Goal: Use online tool/utility: Utilize a website feature to perform a specific function

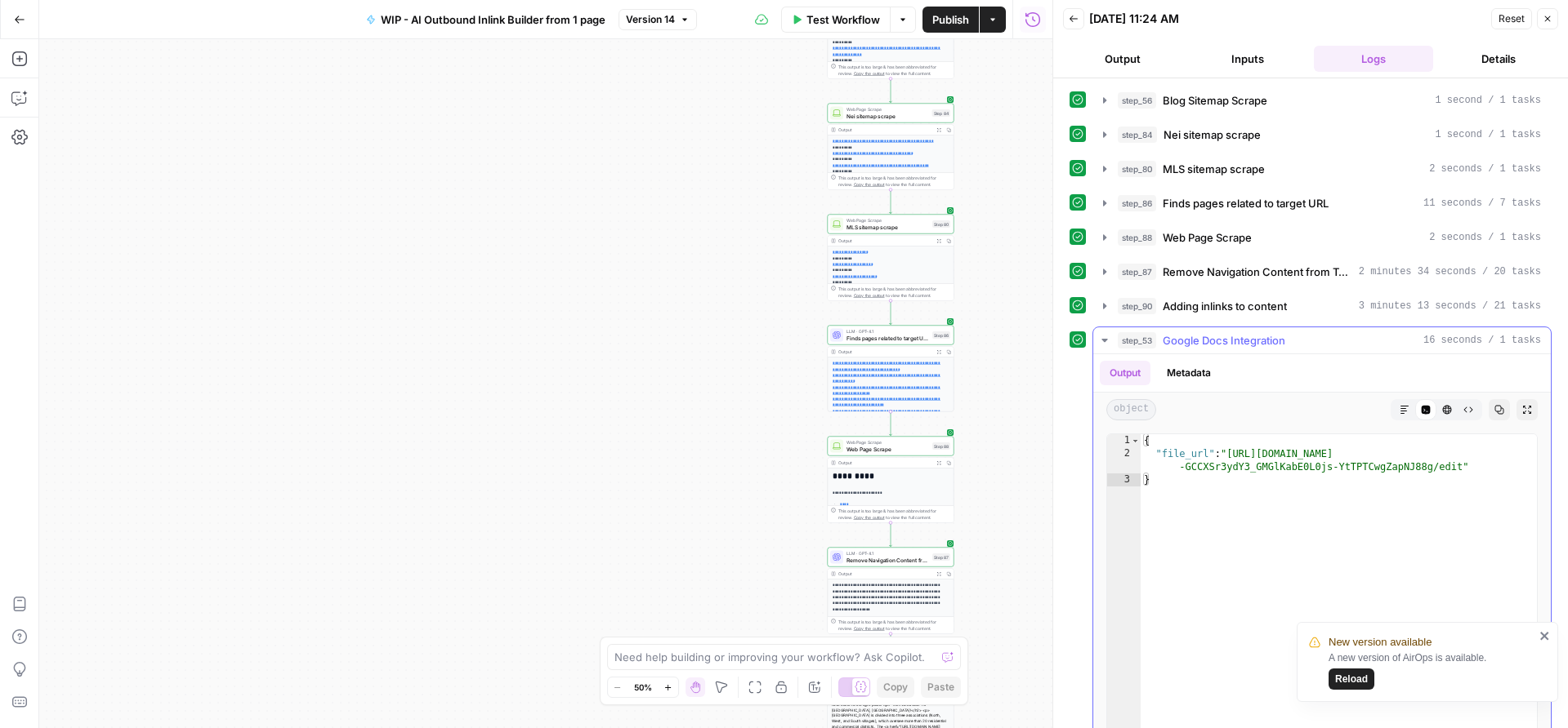
type textarea "**********"
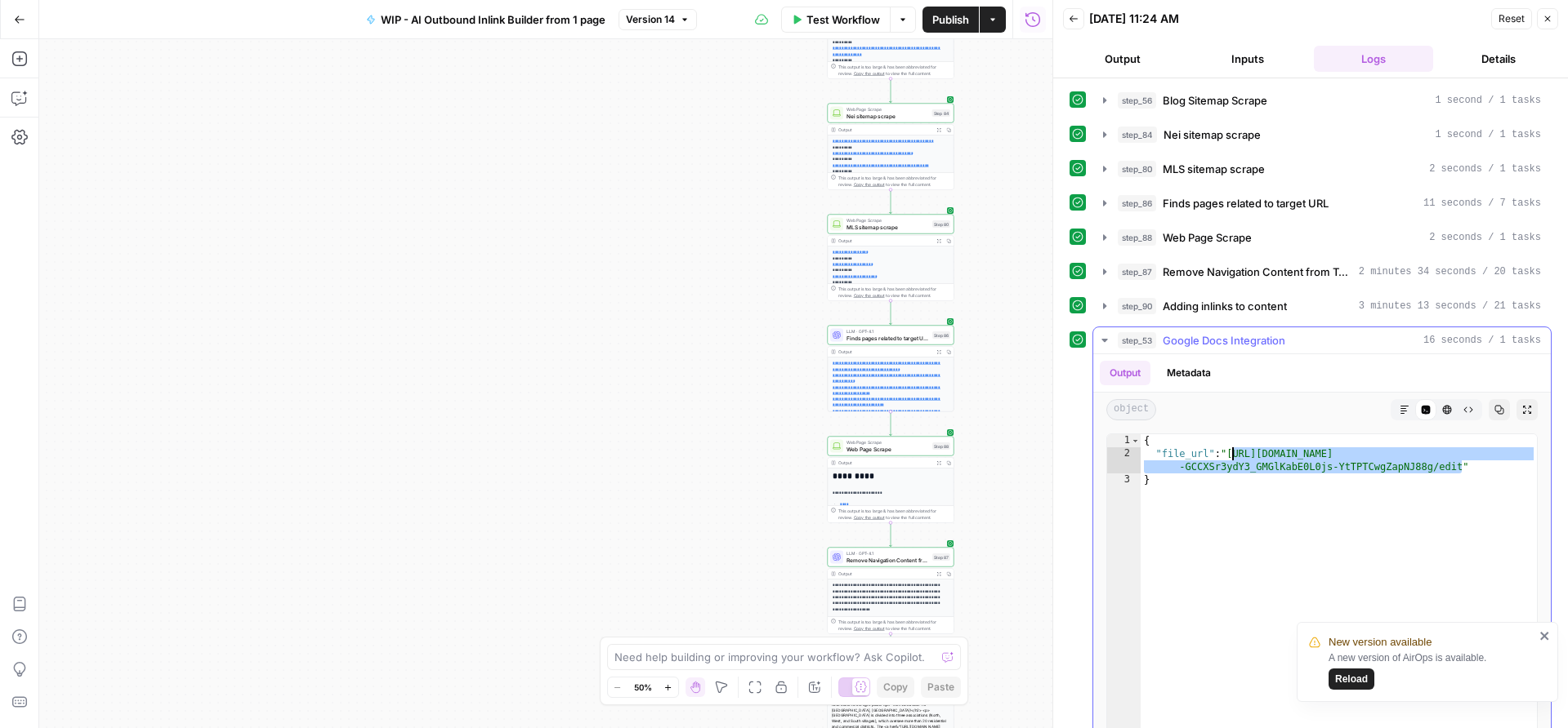
drag, startPoint x: 1462, startPoint y: 466, endPoint x: 1231, endPoint y: 447, distance: 231.8
click at [1231, 447] on div "{ "file_url" : "[URL][DOMAIN_NAME] -GCCXSr3ydY3_GMGlKabE0L0js-YtTPTCwgZapNJ88g/…" at bounding box center [1338, 608] width 396 height 347
click at [831, 15] on span "Test Workflow" at bounding box center [842, 20] width 73 height 16
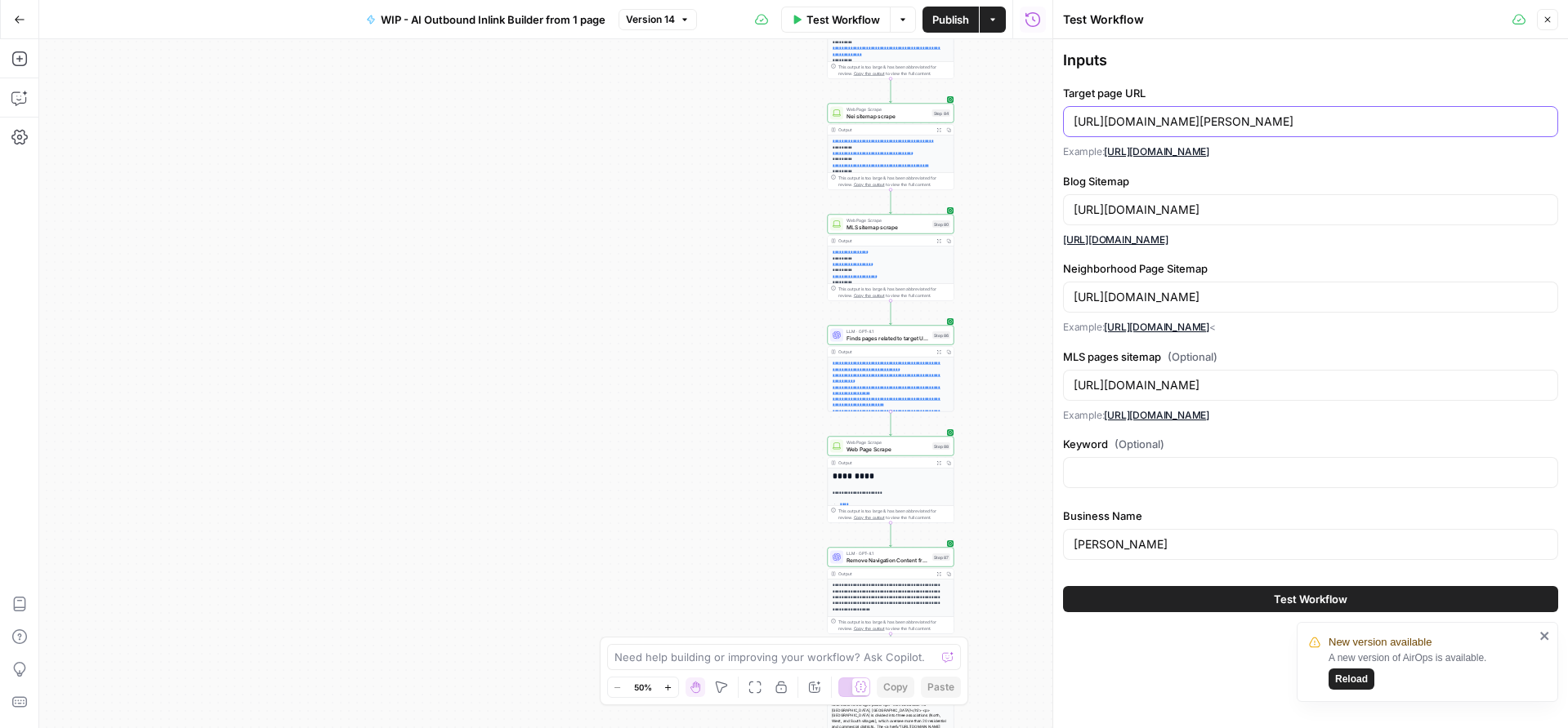
drag, startPoint x: 1366, startPoint y: 118, endPoint x: 985, endPoint y: 118, distance: 381.0
click at [985, 118] on body "**********" at bounding box center [784, 364] width 1568 height 728
drag, startPoint x: 1398, startPoint y: 128, endPoint x: 1103, endPoint y: 110, distance: 295.5
click at [1103, 110] on div "[URL][DOMAIN_NAME][PERSON_NAME]" at bounding box center [1310, 122] width 495 height 31
paste input "[DOMAIN_NAME][URL]"
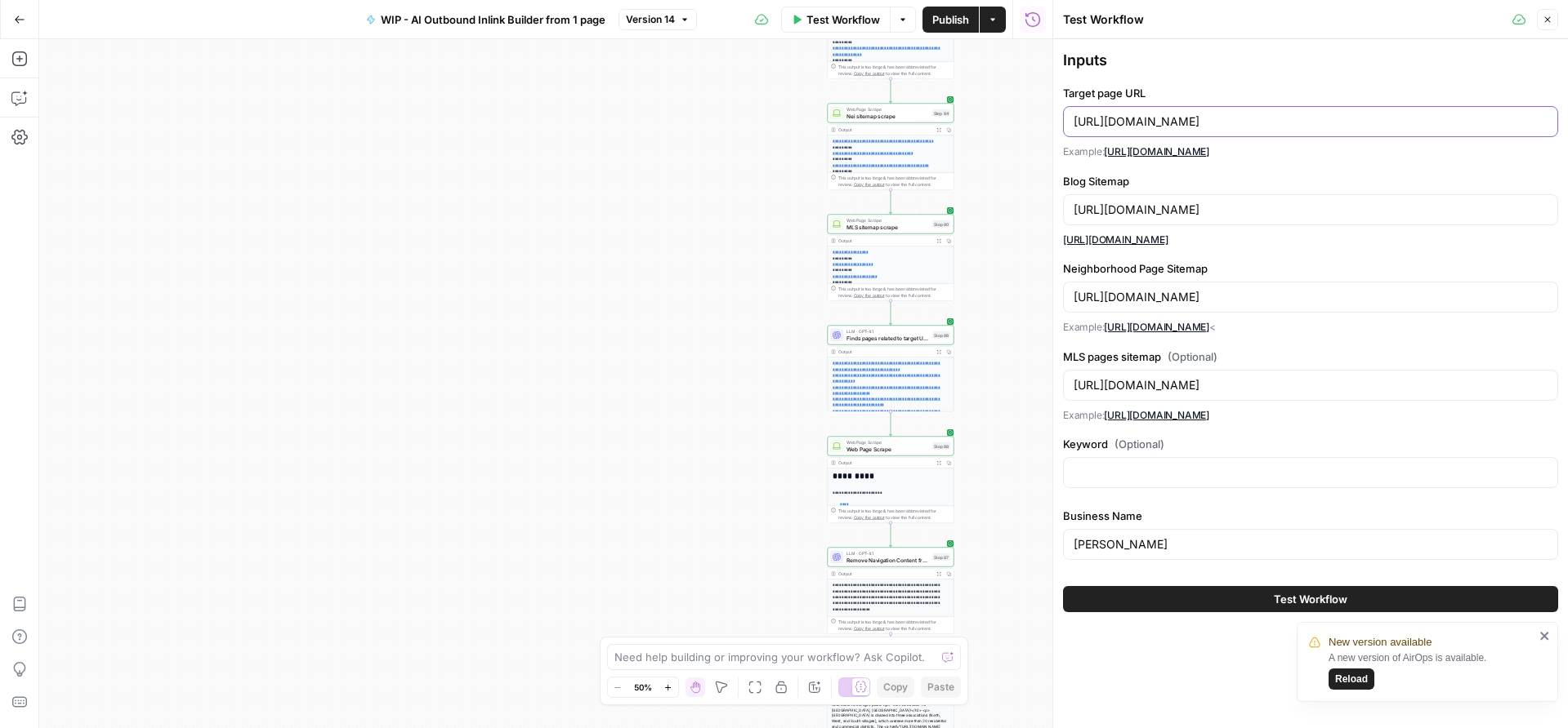
click at [1176, 123] on input "[URL][DOMAIN_NAME]" at bounding box center [1310, 122] width 474 height 16
drag, startPoint x: 1295, startPoint y: 119, endPoint x: 1075, endPoint y: 117, distance: 220.0
click at [1075, 117] on input "[URL][DOMAIN_NAME]" at bounding box center [1310, 122] width 474 height 16
type input "[URL][DOMAIN_NAME]"
drag, startPoint x: 1183, startPoint y: 211, endPoint x: 1168, endPoint y: 210, distance: 15.0
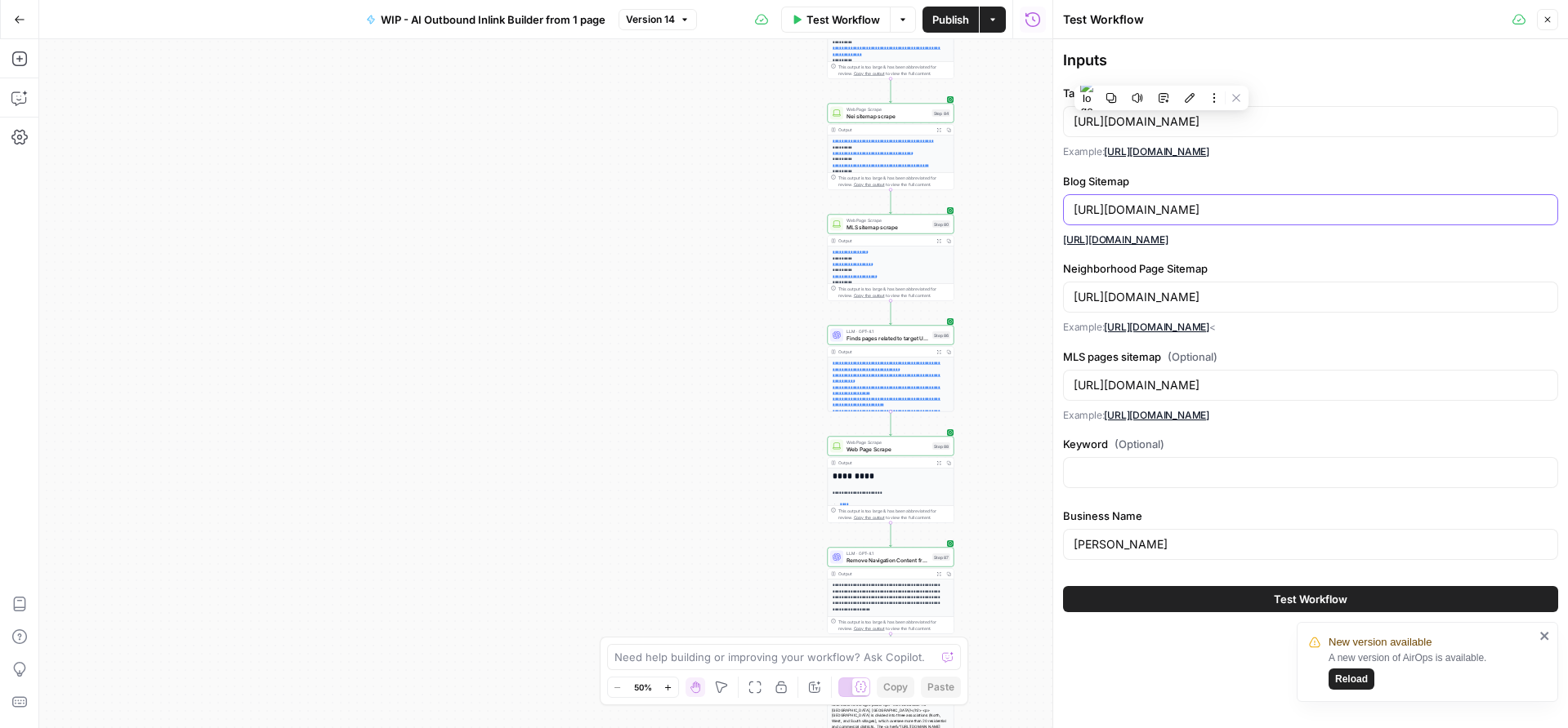
click at [1168, 210] on input "[URL][DOMAIN_NAME]" at bounding box center [1310, 210] width 474 height 16
drag, startPoint x: 1182, startPoint y: 210, endPoint x: 1075, endPoint y: 208, distance: 107.0
click at [1075, 208] on input "[URL][DOMAIN_NAME]" at bounding box center [1310, 210] width 474 height 16
paste input "dianewilliamsandassociate"
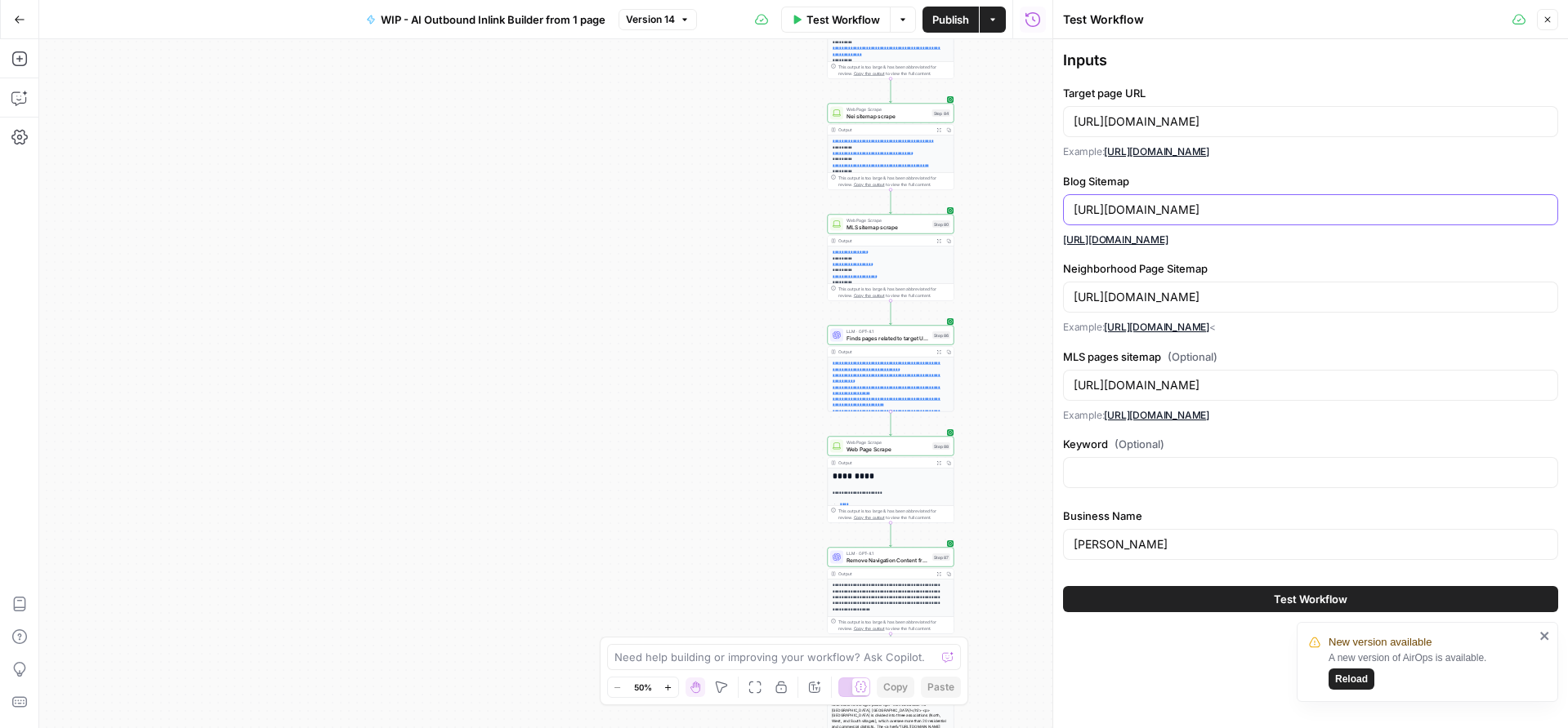
type input "[URL][DOMAIN_NAME]"
drag, startPoint x: 1180, startPoint y: 297, endPoint x: 1075, endPoint y: 296, distance: 105.0
click at [1075, 296] on input "[URL][DOMAIN_NAME]" at bounding box center [1310, 297] width 474 height 16
paste input "dianewilliamsandassociate"
type input "[URL][DOMAIN_NAME]"
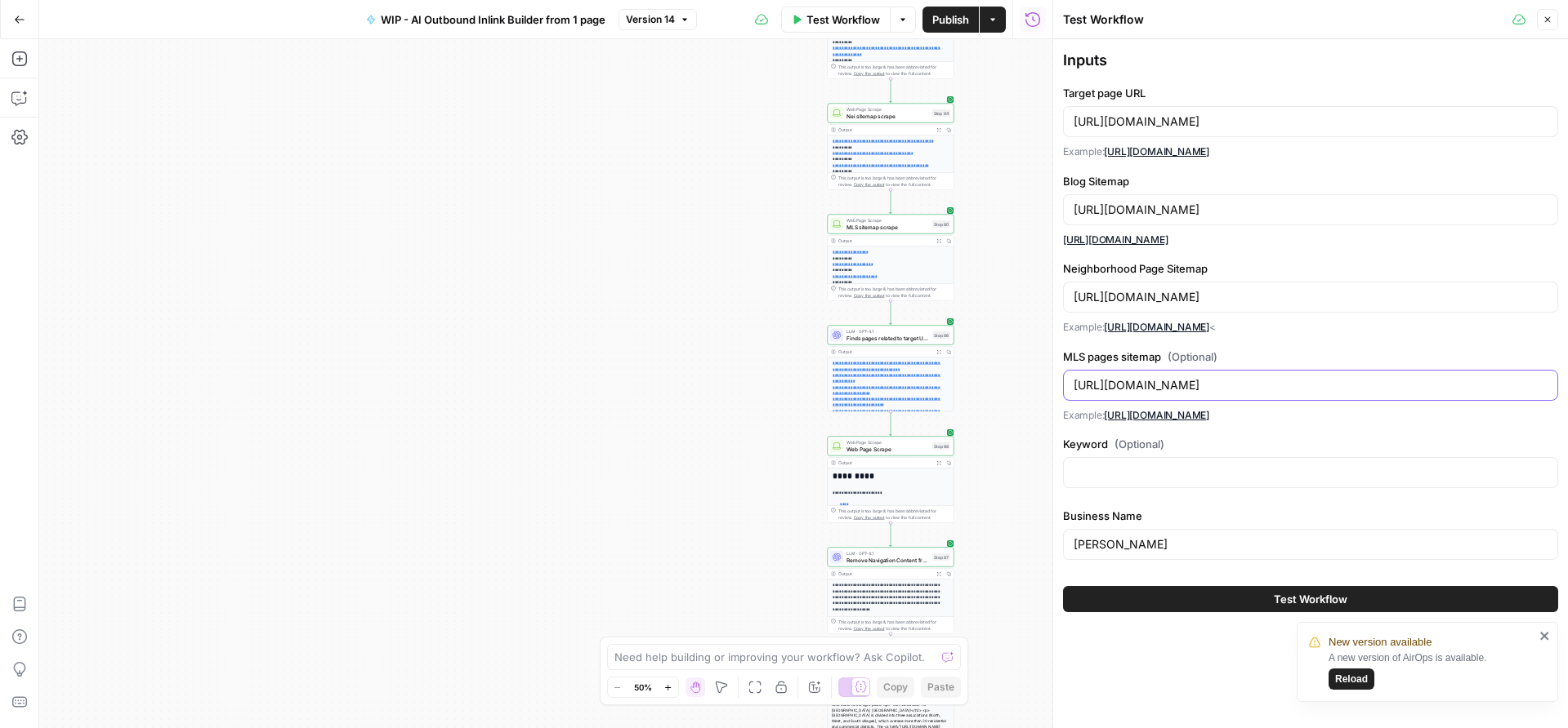
drag, startPoint x: 1180, startPoint y: 386, endPoint x: 1064, endPoint y: 383, distance: 116.0
click at [1064, 383] on div "[URL][DOMAIN_NAME]" at bounding box center [1310, 385] width 495 height 31
paste input "dianewilliamsandassociate"
type input "[URL][DOMAIN_NAME]"
drag, startPoint x: 1179, startPoint y: 550, endPoint x: 1066, endPoint y: 550, distance: 113.0
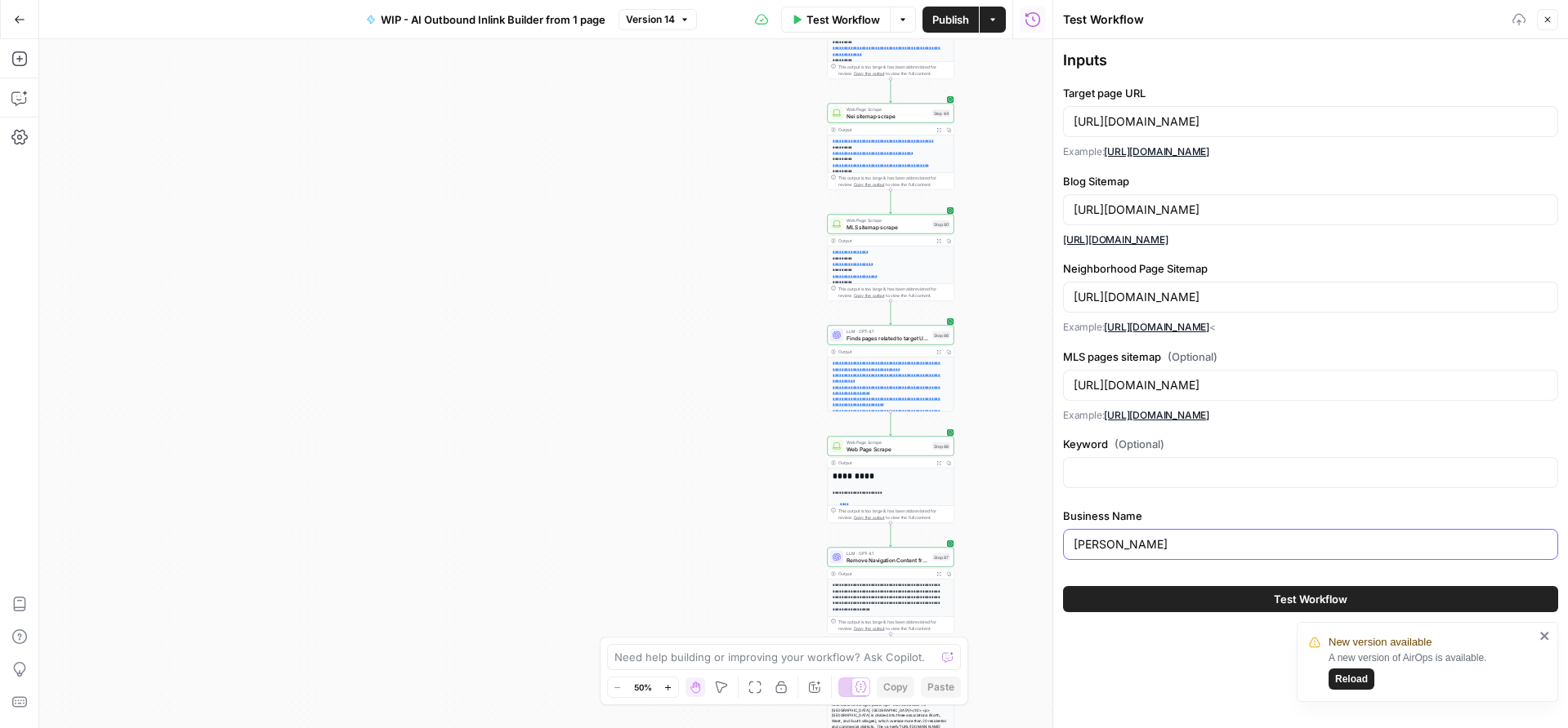
click at [1065, 550] on div "[PERSON_NAME]" at bounding box center [1310, 545] width 495 height 31
type input "D"
type input "The DWA Team"
click at [1270, 598] on button "Test Workflow" at bounding box center [1310, 599] width 495 height 26
click at [1270, 597] on button "Test Workflow" at bounding box center [1310, 599] width 495 height 26
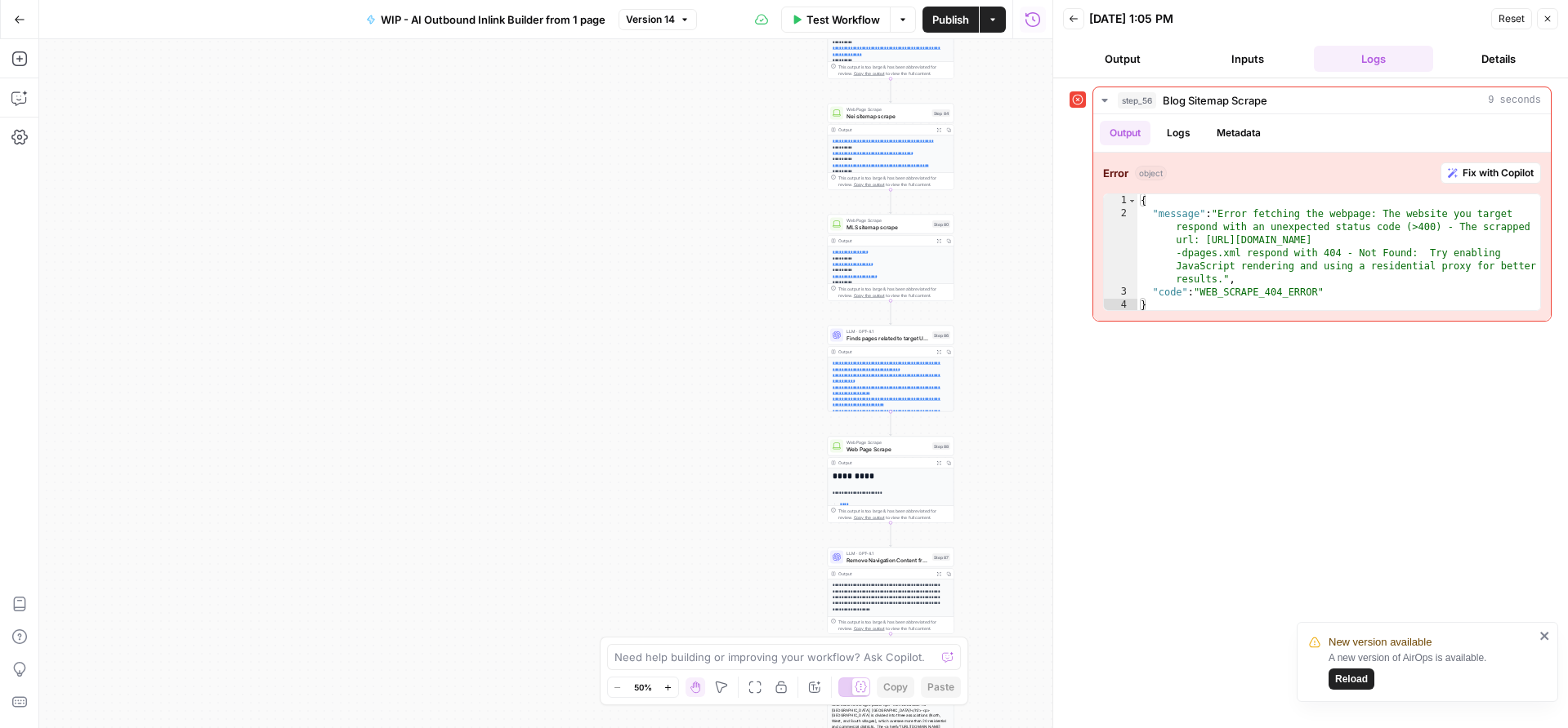
click at [827, 19] on span "Test Workflow" at bounding box center [842, 20] width 73 height 16
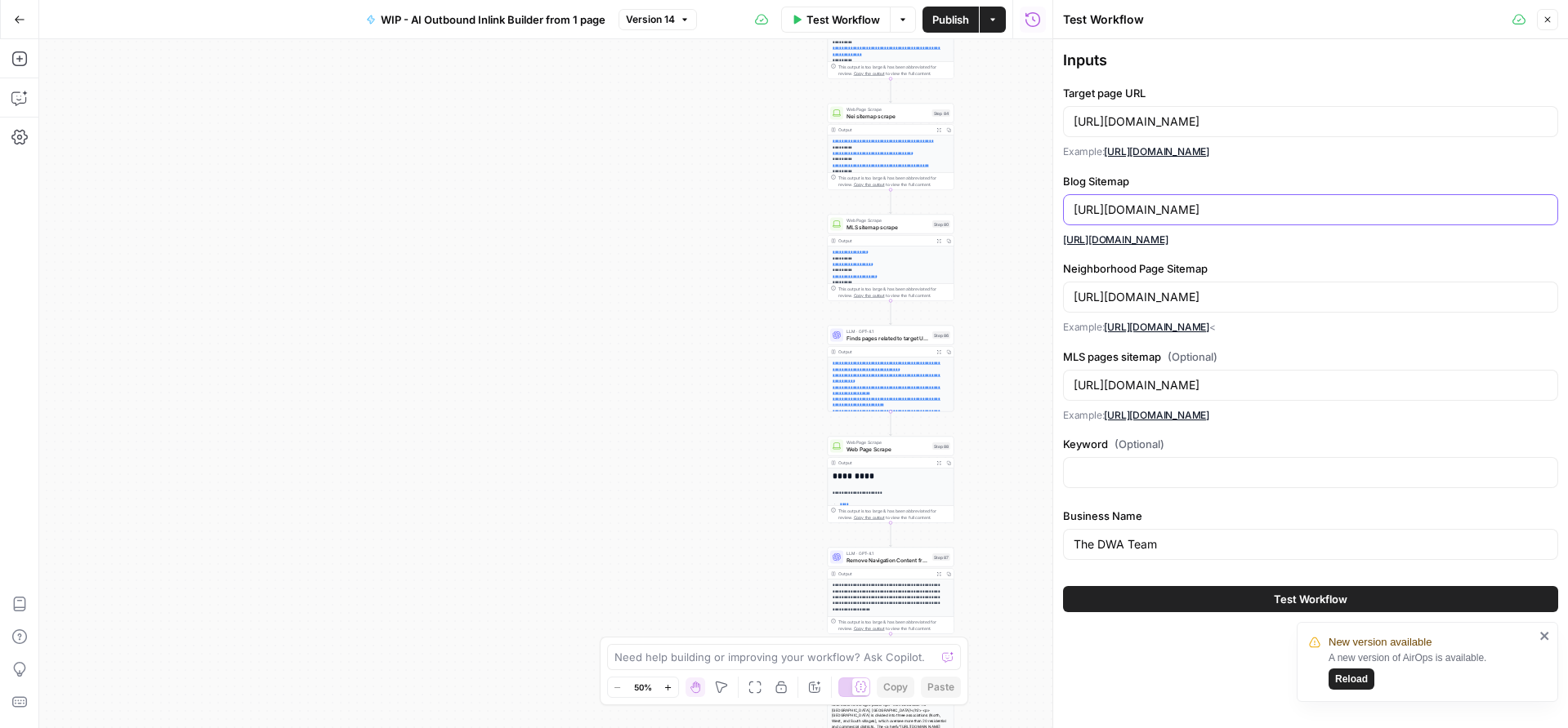
drag, startPoint x: 1470, startPoint y: 215, endPoint x: 1047, endPoint y: 210, distance: 423.0
click at [1052, 210] on div "Test Workflow Close Inputs Target page URL [URL][DOMAIN_NAME] Example: [URL][DO…" at bounding box center [1310, 364] width 515 height 728
drag, startPoint x: 1423, startPoint y: 384, endPoint x: 940, endPoint y: 384, distance: 483.0
click at [940, 384] on body "**********" at bounding box center [784, 364] width 1568 height 728
drag, startPoint x: 1451, startPoint y: 211, endPoint x: 1068, endPoint y: 212, distance: 383.0
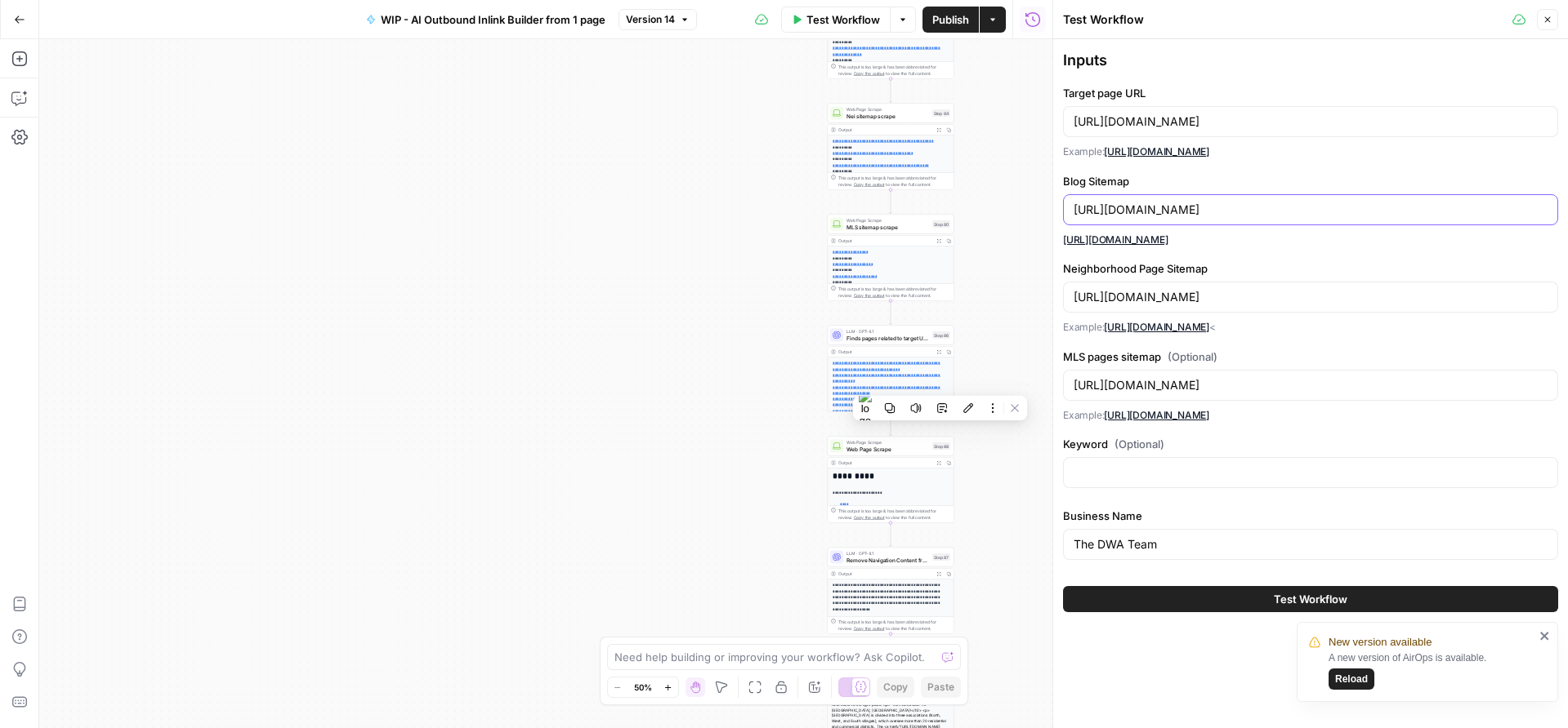
click at [1068, 212] on div "[URL][DOMAIN_NAME]" at bounding box center [1310, 210] width 495 height 31
paste input "static"
type input "[URL][DOMAIN_NAME]"
click at [1231, 591] on button "Test Workflow" at bounding box center [1310, 599] width 495 height 26
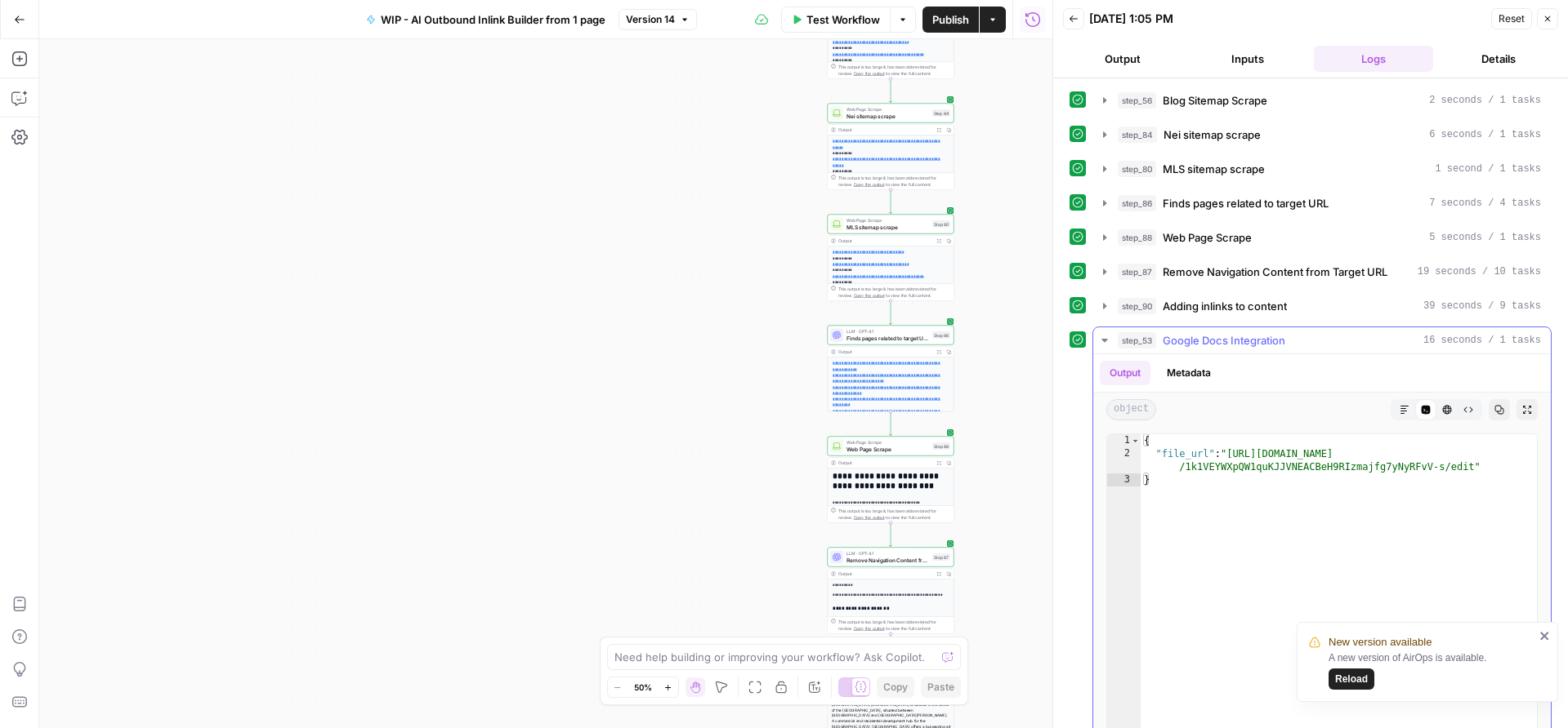
type textarea "**********"
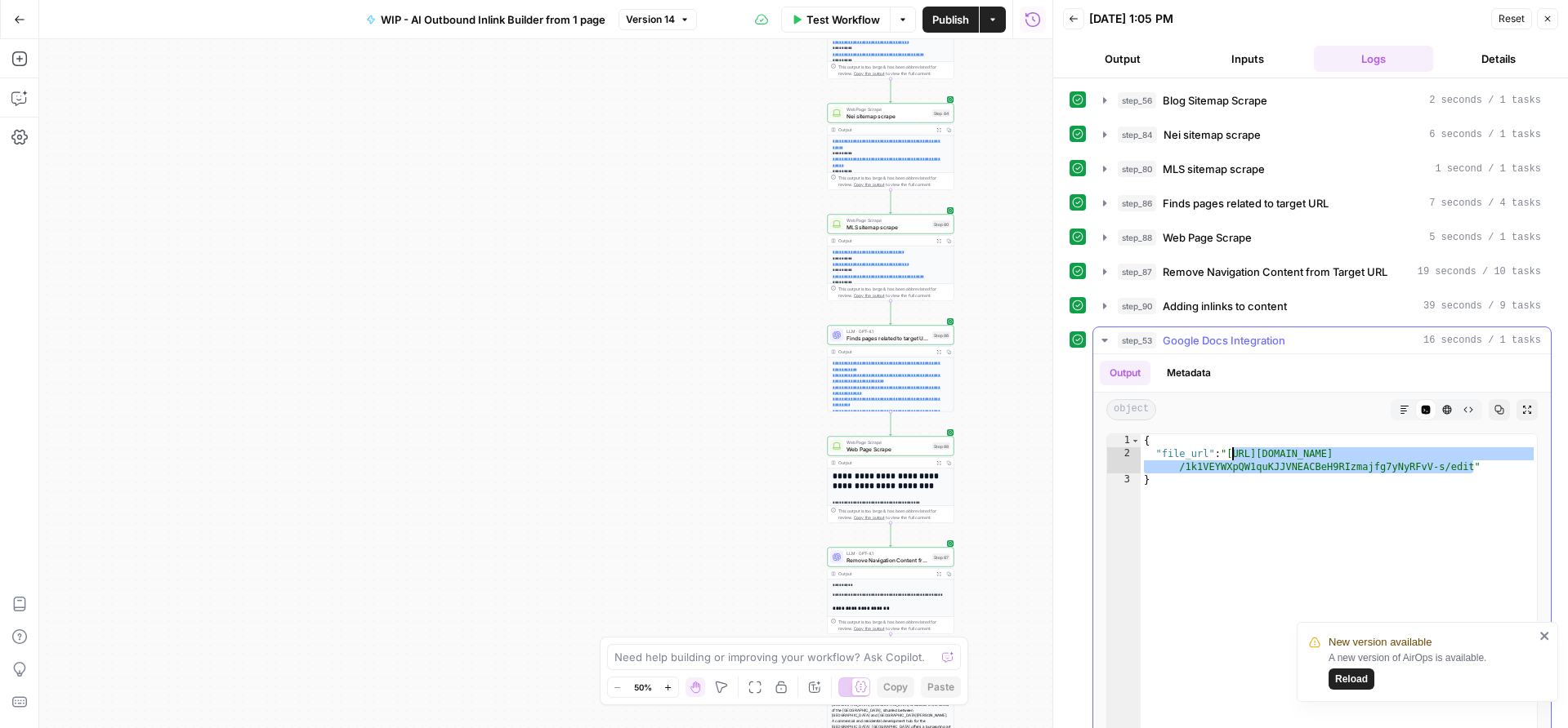
drag, startPoint x: 1475, startPoint y: 466, endPoint x: 1234, endPoint y: 458, distance: 241.1
click at [1234, 458] on div "{ "file_url" : "[URL][DOMAIN_NAME] /1k1VEYWXpQW1quKJJVNEACBeH9RIzmajfg7yNyRFvV-…" at bounding box center [1338, 608] width 396 height 347
click at [814, 13] on span "Test Workflow" at bounding box center [842, 20] width 73 height 16
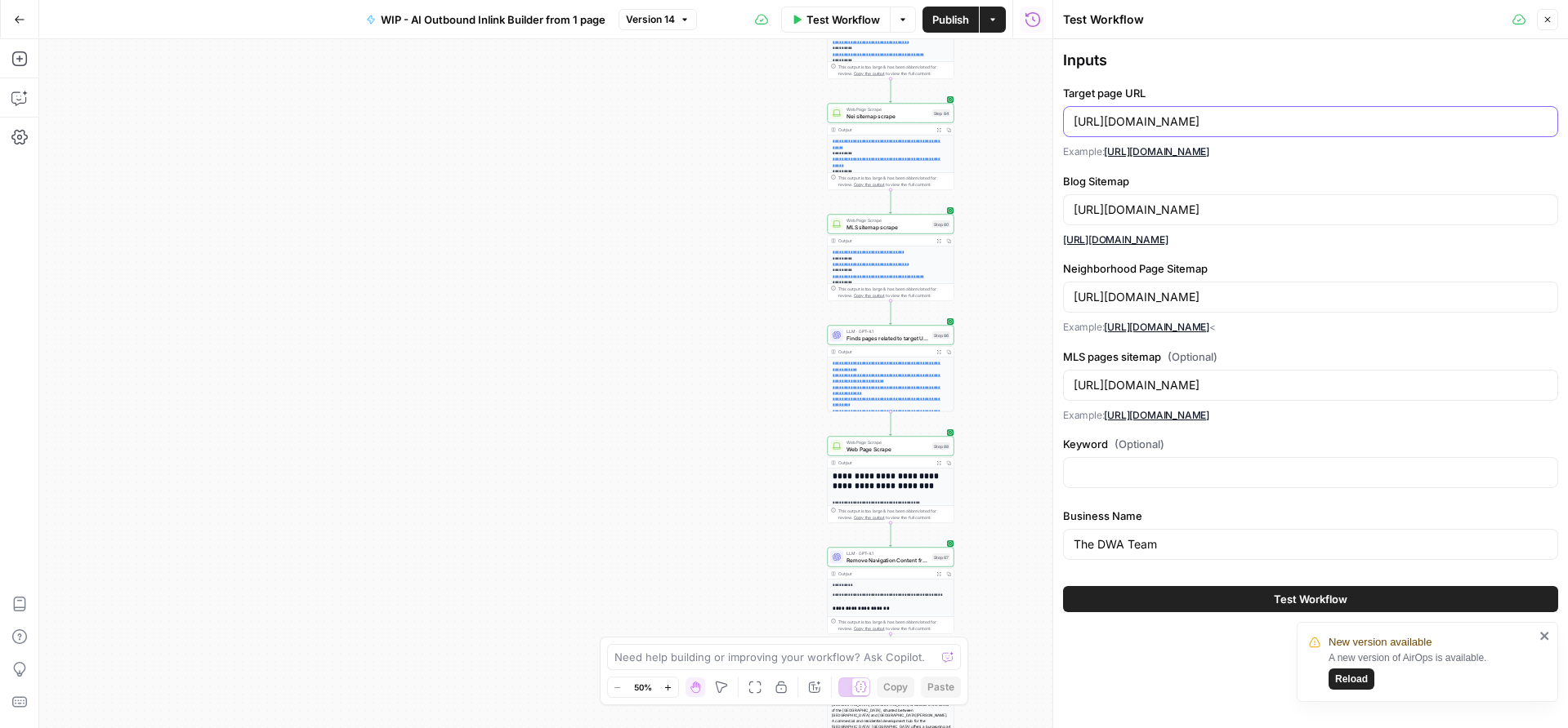
drag, startPoint x: 1476, startPoint y: 121, endPoint x: 1068, endPoint y: 116, distance: 408.0
click at [1068, 116] on div "[URL][DOMAIN_NAME]" at bounding box center [1310, 122] width 495 height 31
paste input "[DOMAIN_NAME][URL]"
type input "[URL][DOMAIN_NAME]"
drag, startPoint x: 1433, startPoint y: 219, endPoint x: 1069, endPoint y: 203, distance: 364.4
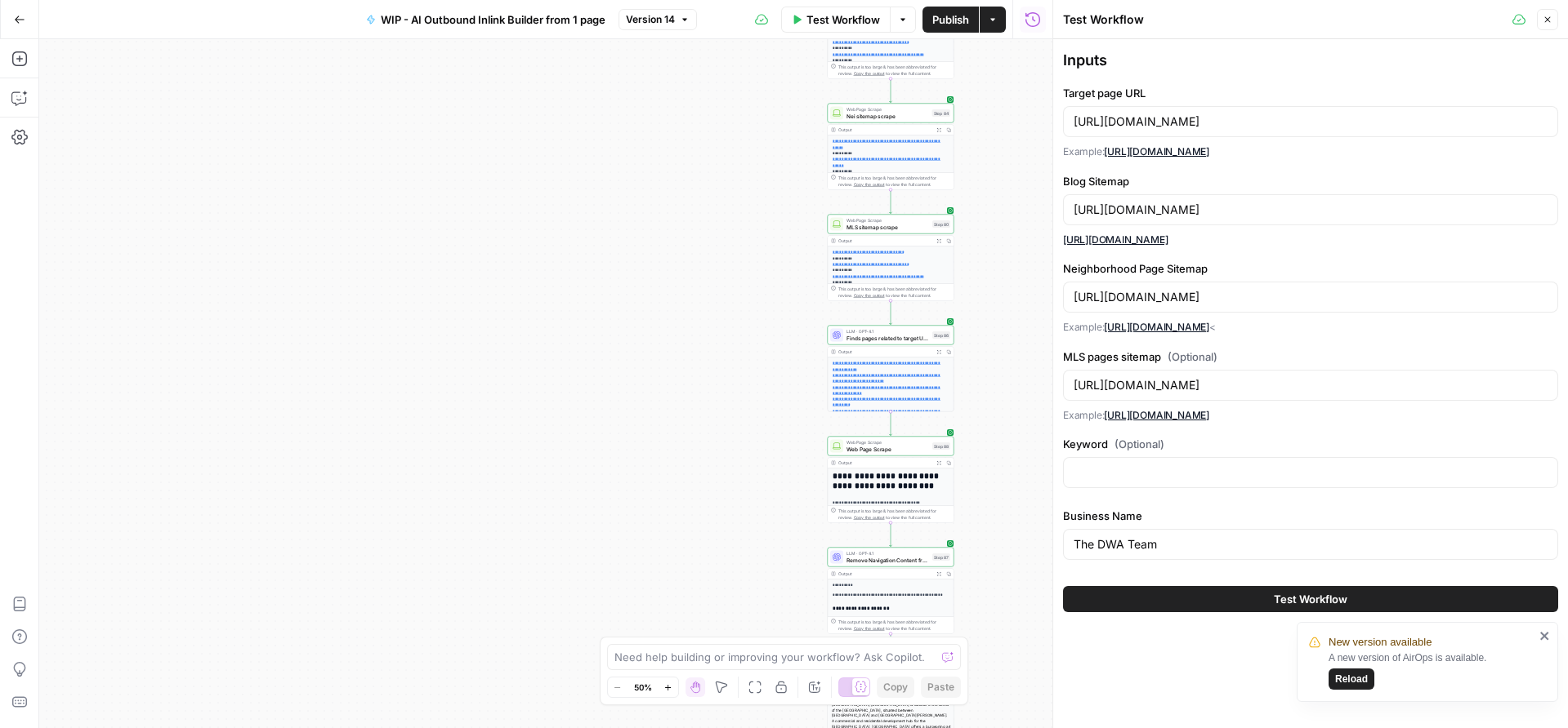
click at [1069, 203] on div "[URL][DOMAIN_NAME]" at bounding box center [1310, 210] width 495 height 31
paste input "[URL][DOMAIN_NAME]"
click at [1261, 215] on input "[URL][DOMAIN_NAME][DOMAIN_NAME][DOMAIN_NAME]" at bounding box center [1310, 210] width 474 height 16
paste input "text"
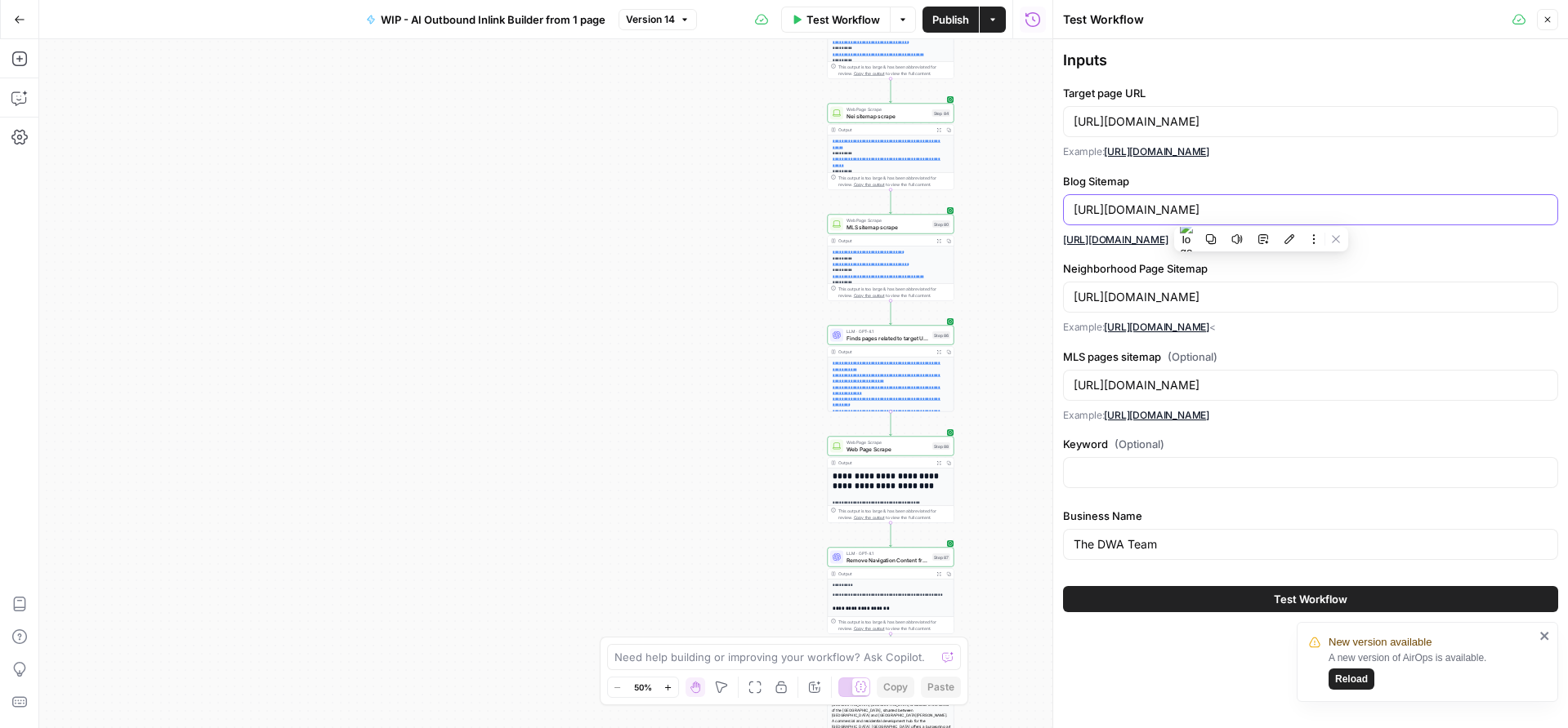
scroll to position [0, 0]
drag, startPoint x: 1255, startPoint y: 118, endPoint x: 1027, endPoint y: 117, distance: 228.0
click at [1027, 117] on body "**********" at bounding box center [784, 364] width 1568 height 728
click at [1216, 118] on input "[URL][DOMAIN_NAME]" at bounding box center [1310, 122] width 474 height 16
drag, startPoint x: 1254, startPoint y: 118, endPoint x: 1068, endPoint y: 117, distance: 186.0
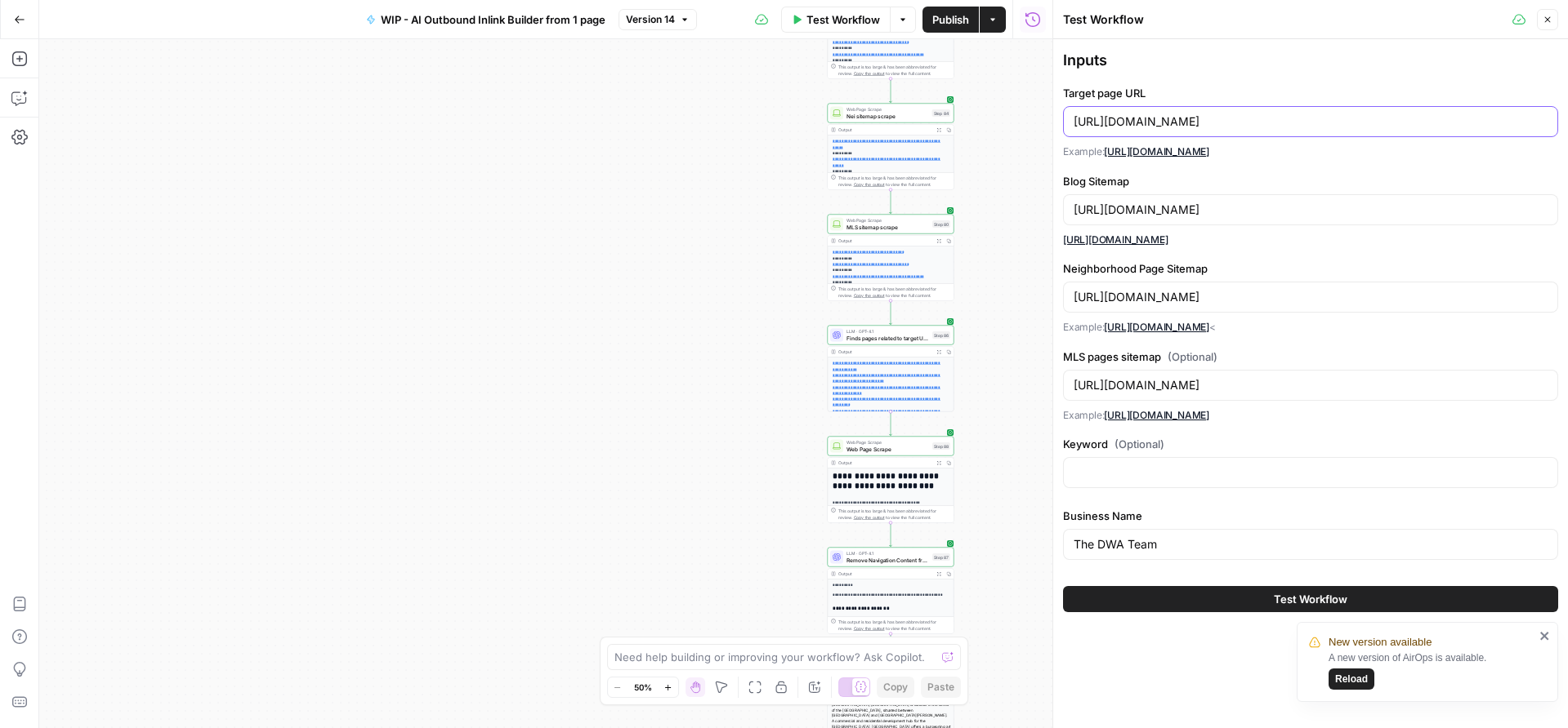
click at [1068, 117] on div "[URL][DOMAIN_NAME]" at bounding box center [1310, 122] width 495 height 31
drag, startPoint x: 1293, startPoint y: 206, endPoint x: 1050, endPoint y: 212, distance: 243.1
click at [1052, 212] on div "Test Workflow Close Inputs Target page URL [URL][DOMAIN_NAME] Example: [URL][DO…" at bounding box center [1310, 364] width 515 height 728
paste input "breitenbachadvisory"
type input "[URL][DOMAIN_NAME]"
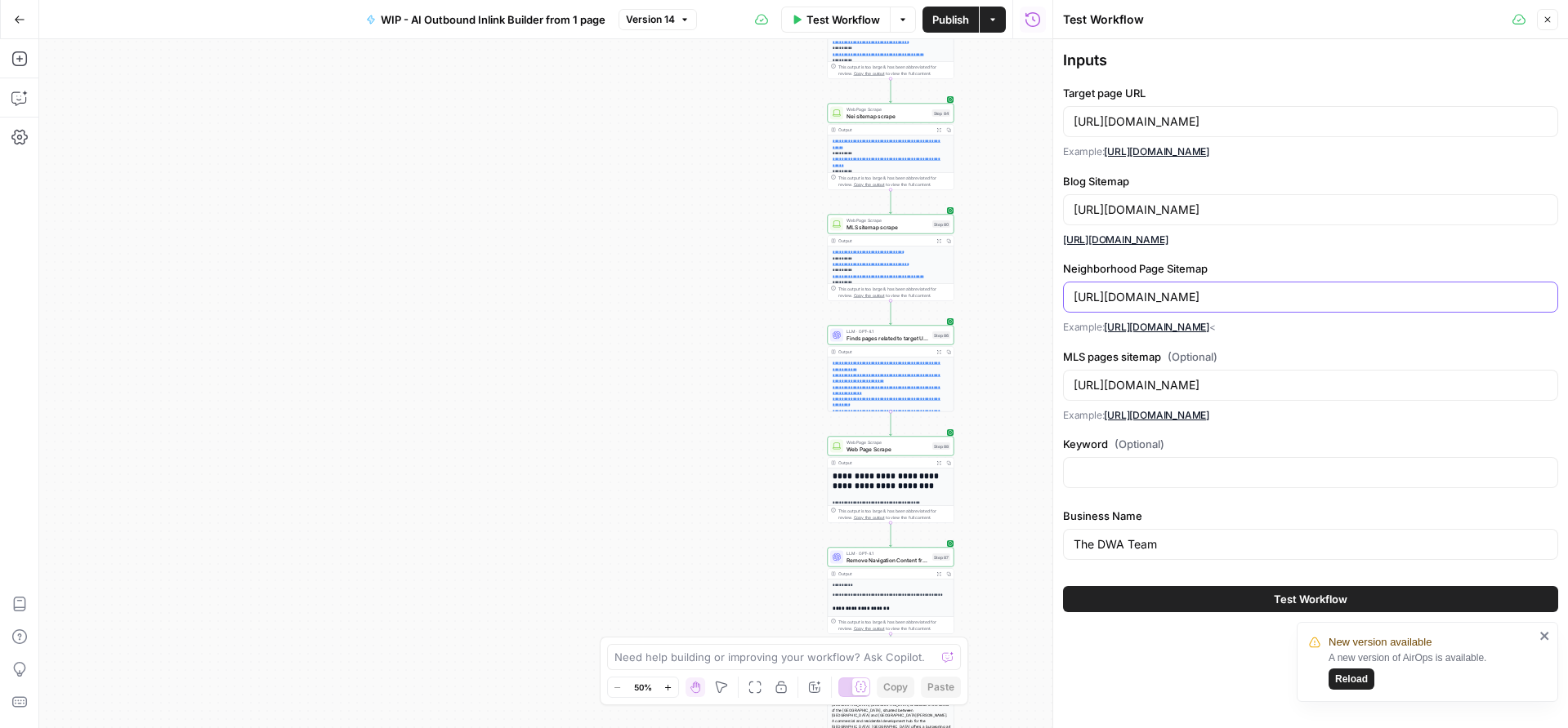
drag, startPoint x: 1292, startPoint y: 299, endPoint x: 1075, endPoint y: 294, distance: 217.1
click at [1075, 294] on input "[URL][DOMAIN_NAME]" at bounding box center [1310, 297] width 474 height 16
paste input "breitenbachadvisory"
type input "[URL][DOMAIN_NAME]"
drag, startPoint x: 1297, startPoint y: 385, endPoint x: 1246, endPoint y: 381, distance: 51.2
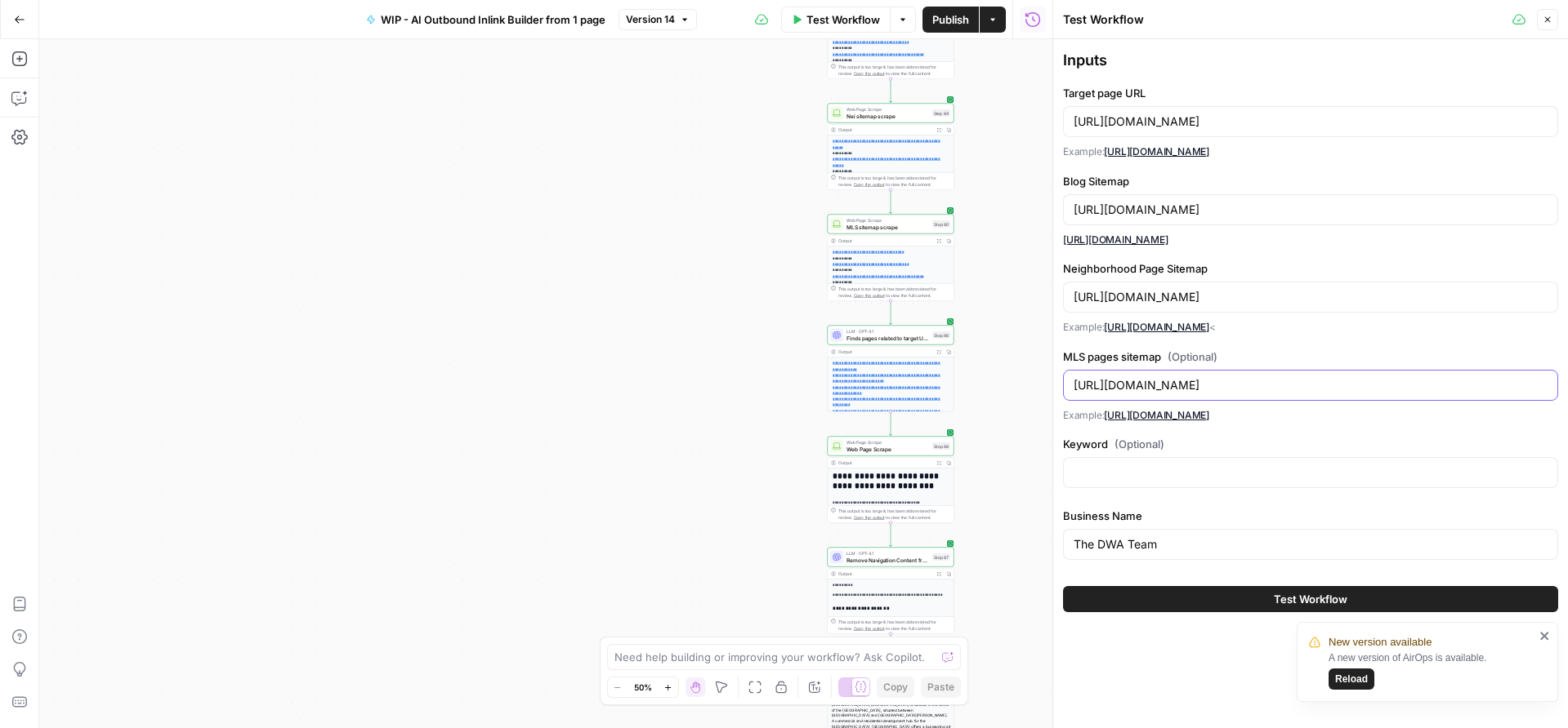
click at [1246, 381] on input "[URL][DOMAIN_NAME]" at bounding box center [1310, 386] width 474 height 16
drag, startPoint x: 1294, startPoint y: 381, endPoint x: 1058, endPoint y: 382, distance: 236.0
click at [1058, 382] on div "Test Workflow Close Inputs Target page URL [URL][DOMAIN_NAME] Example: [URL][DO…" at bounding box center [1310, 364] width 515 height 728
paste input "breitenbachadvisory"
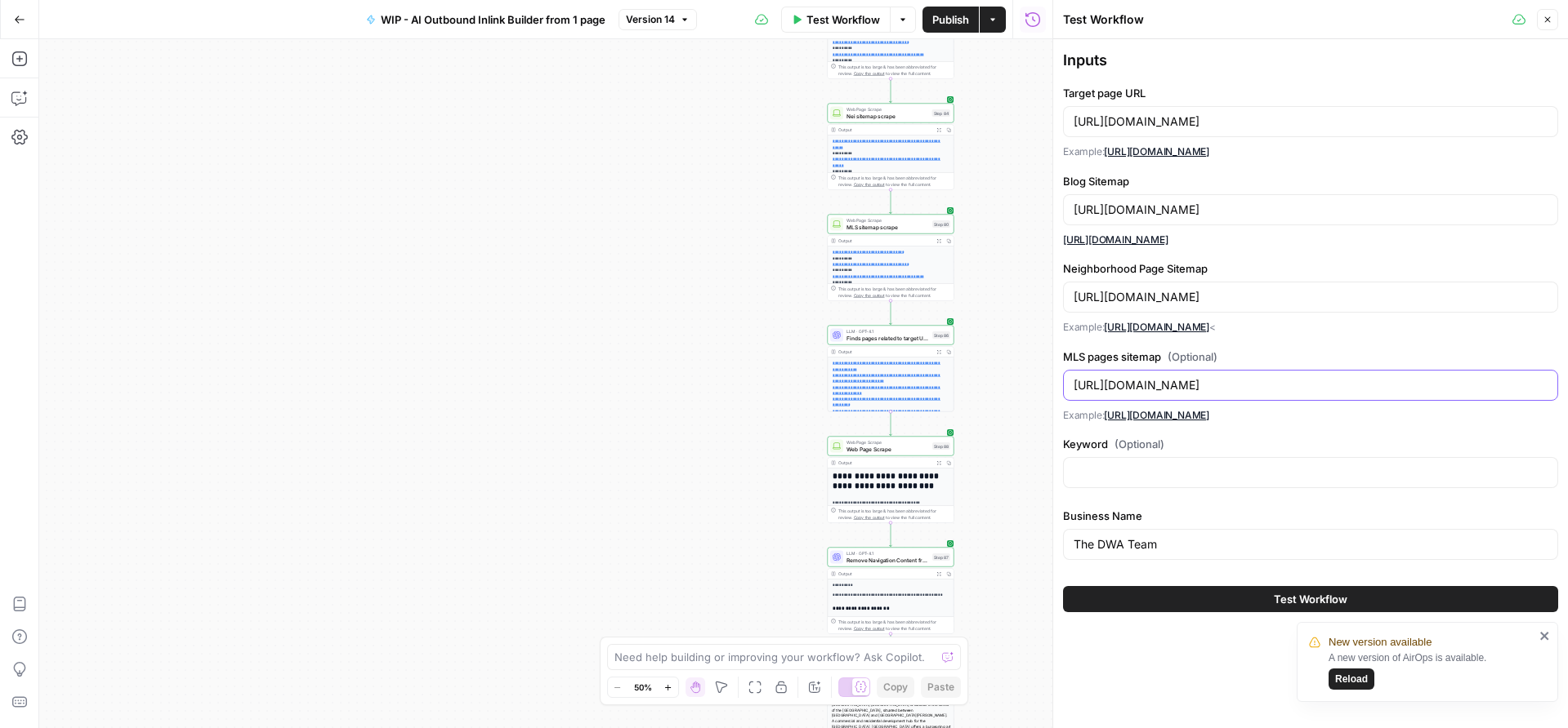
type input "[URL][DOMAIN_NAME]"
drag, startPoint x: 1180, startPoint y: 546, endPoint x: 1065, endPoint y: 544, distance: 115.0
click at [1065, 544] on div "The DWA Team" at bounding box center [1310, 545] width 495 height 31
type input "[PERSON_NAME] Advisory"
click at [1203, 591] on button "Test Workflow" at bounding box center [1310, 599] width 495 height 26
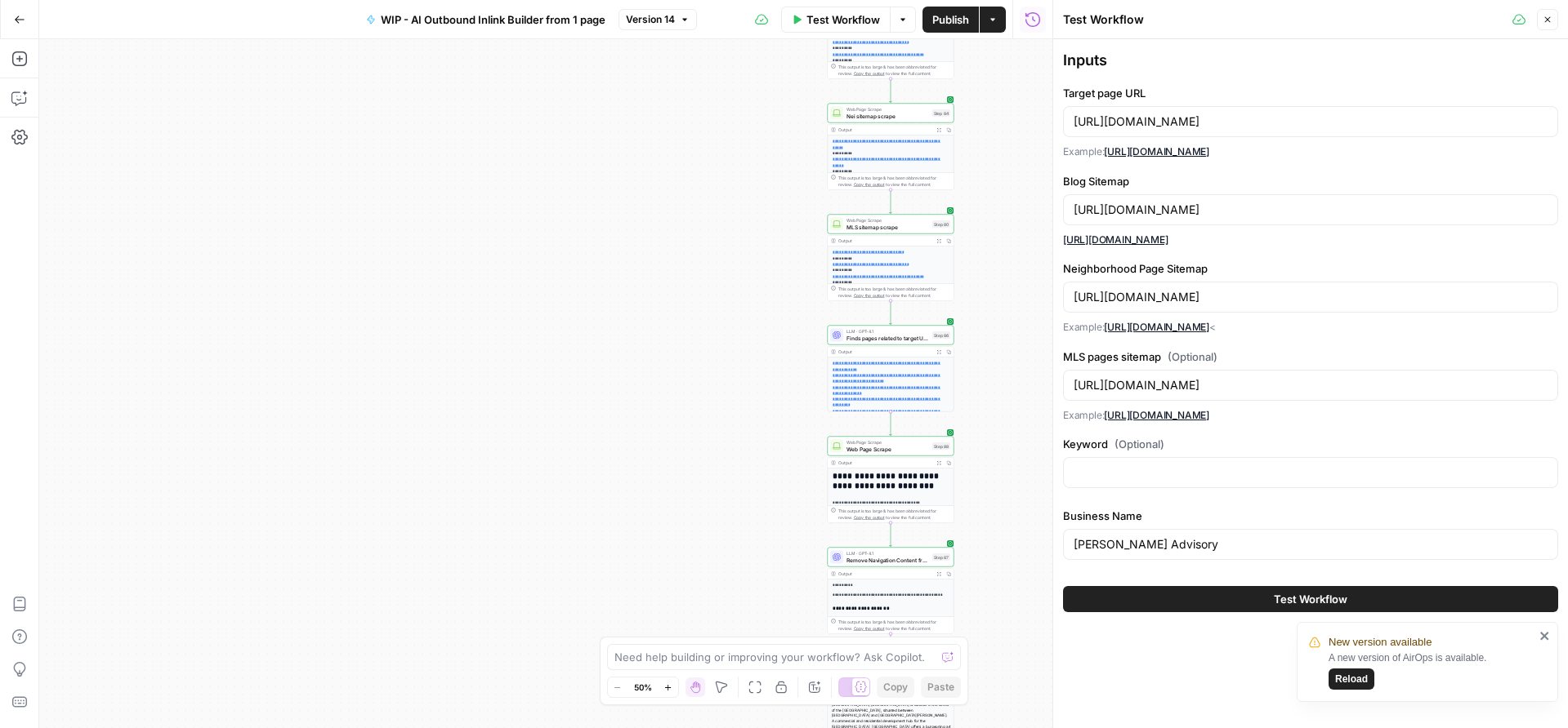
click at [1220, 601] on button "Test Workflow" at bounding box center [1310, 599] width 495 height 26
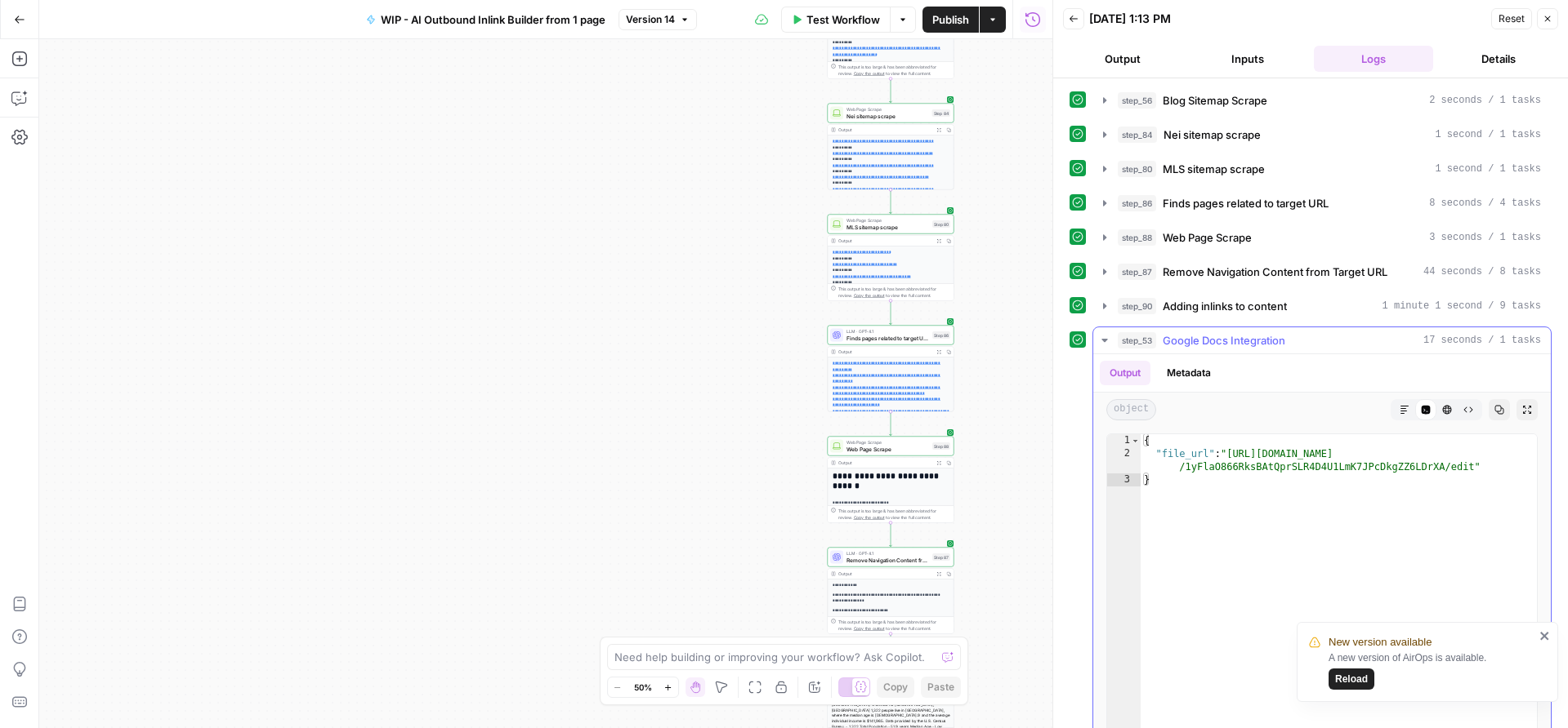
type textarea "**********"
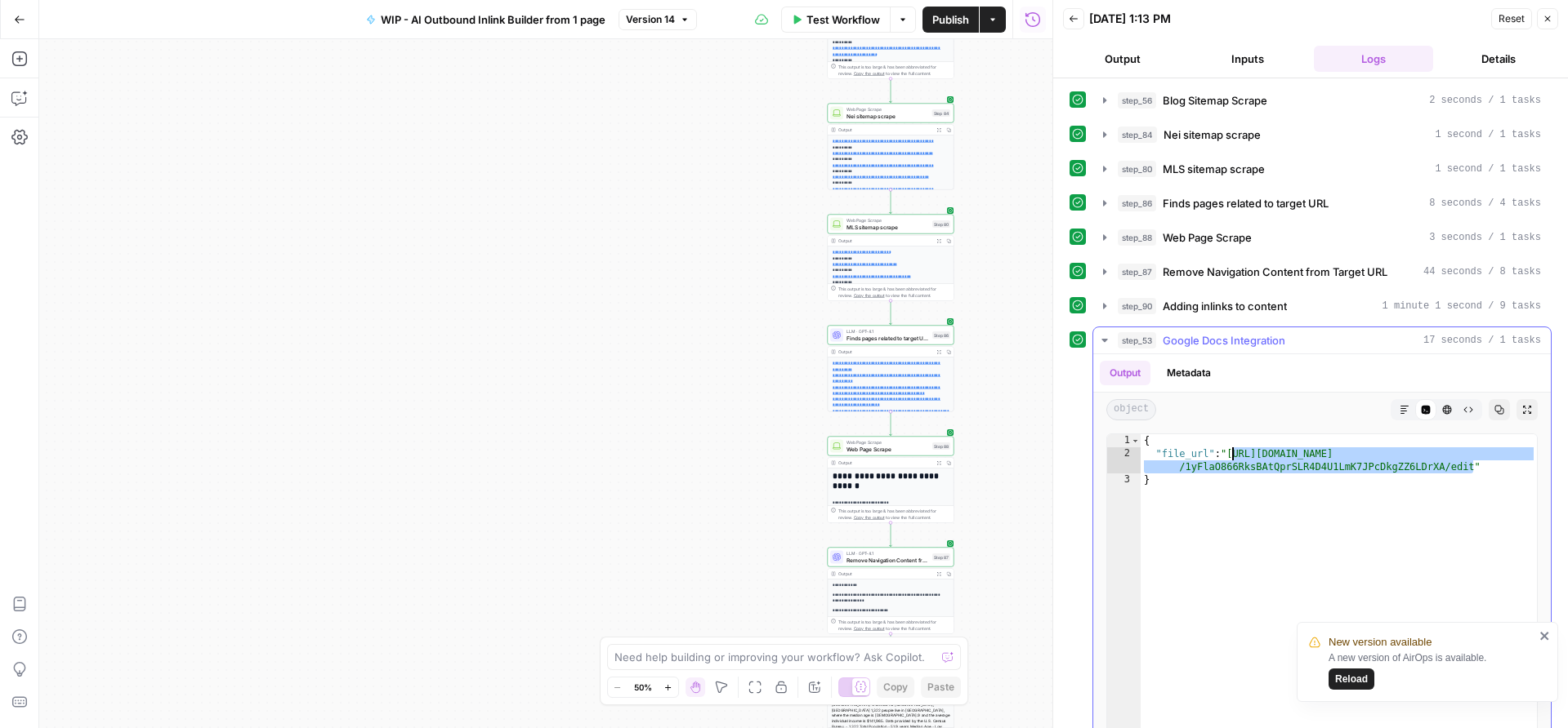
drag, startPoint x: 1475, startPoint y: 466, endPoint x: 1230, endPoint y: 448, distance: 245.7
click at [1230, 449] on div "{ "file_url" : "[URL][DOMAIN_NAME] /1yFlaO866RksBAtQprSLR4D4U1LmK7JPcDkgZZ6LDrX…" at bounding box center [1338, 608] width 396 height 347
